Goal: Find specific page/section: Find specific page/section

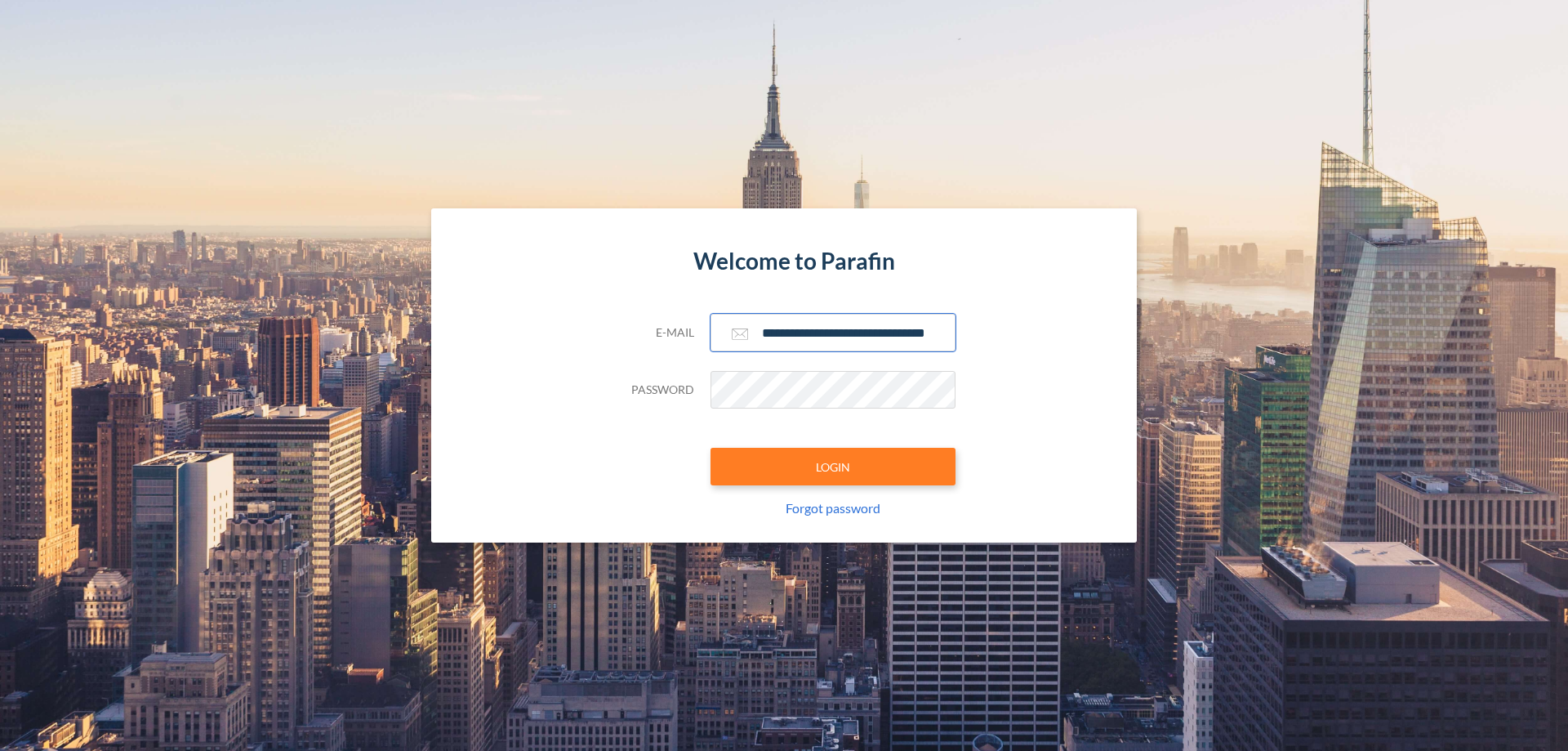
type input "**********"
click at [833, 467] on button "LOGIN" at bounding box center [833, 466] width 245 height 37
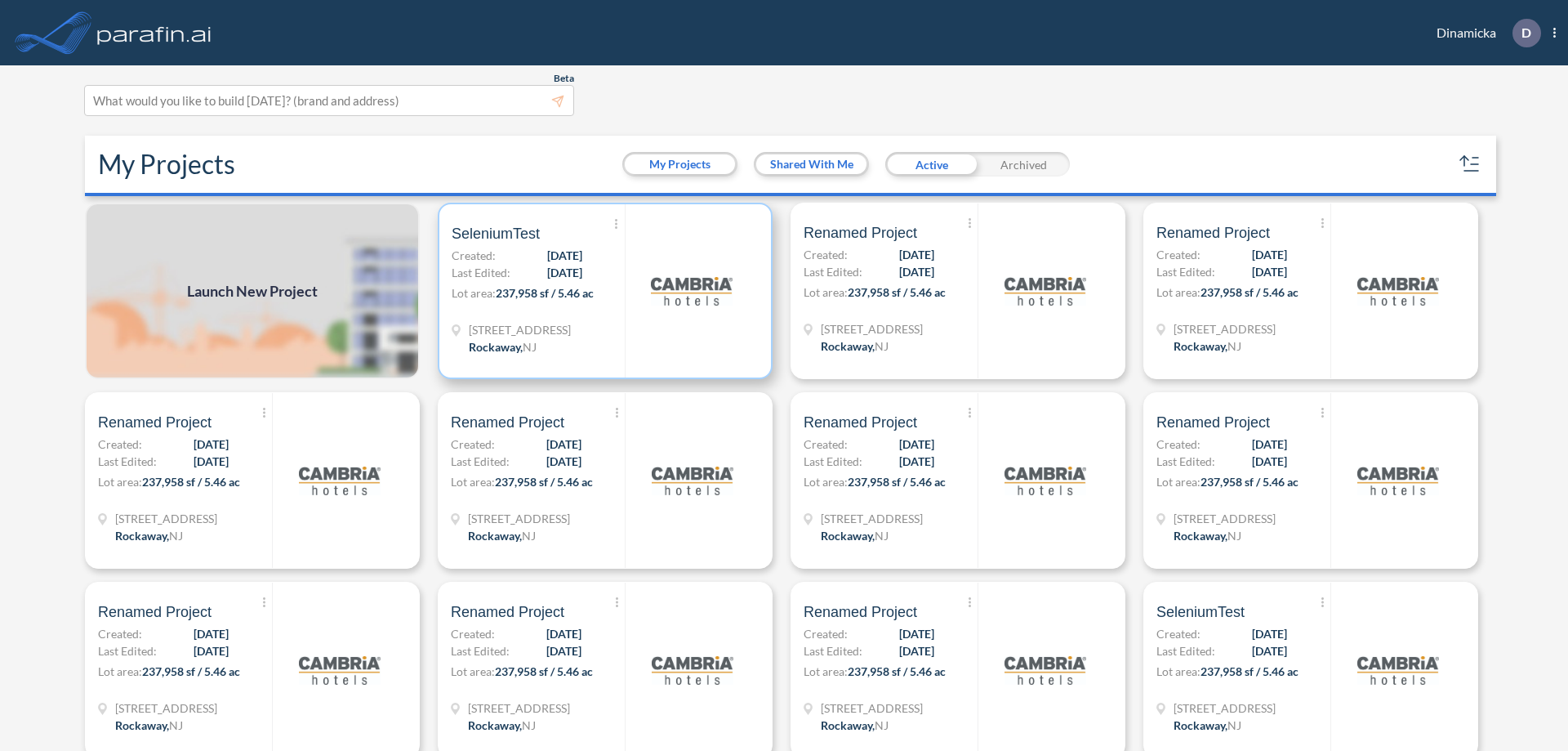
scroll to position [4, 0]
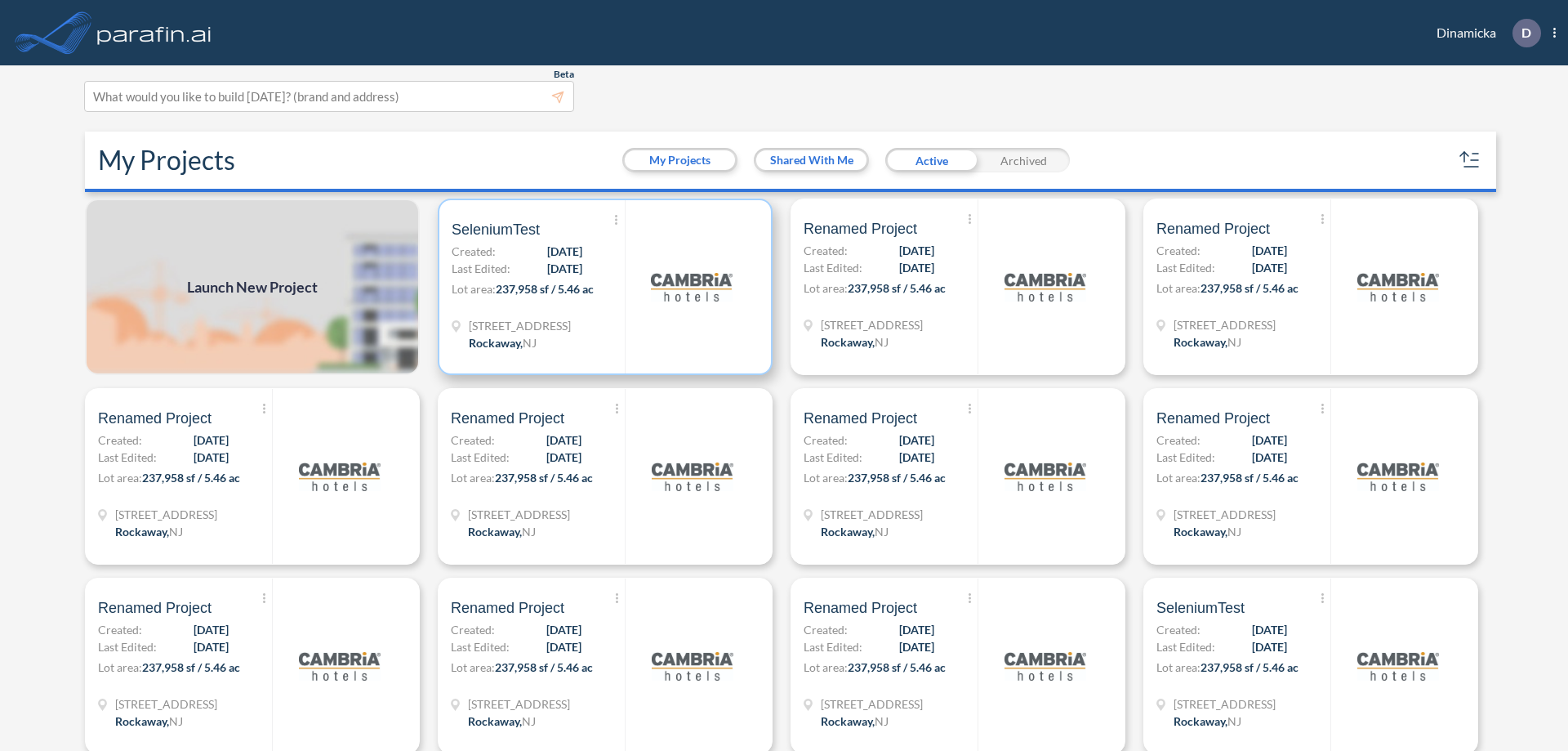
click at [602, 287] on p "Lot area: 237,958 sf / 5.46 ac" at bounding box center [538, 292] width 174 height 24
